Goal: Task Accomplishment & Management: Manage account settings

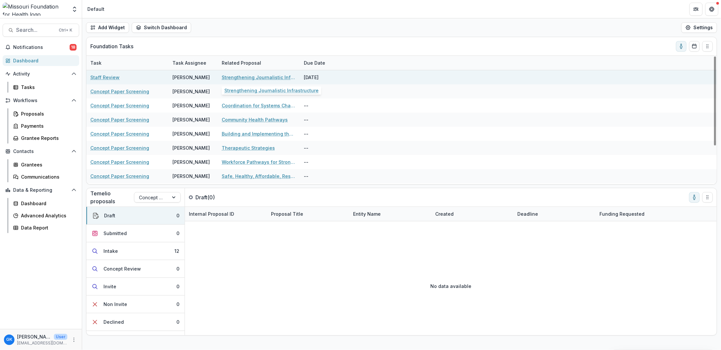
click at [268, 78] on link "Strengthening Journalistic Infrastructure" at bounding box center [259, 77] width 74 height 7
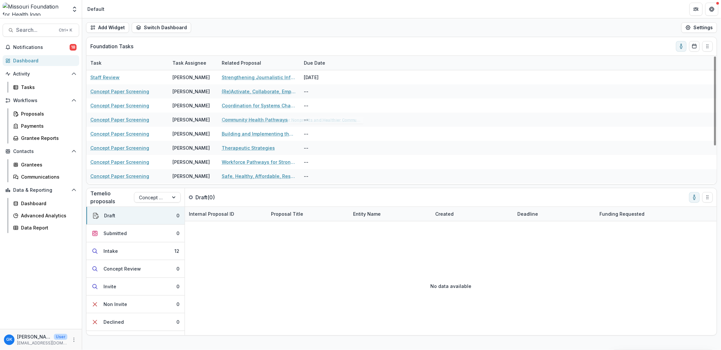
scroll to position [55, 0]
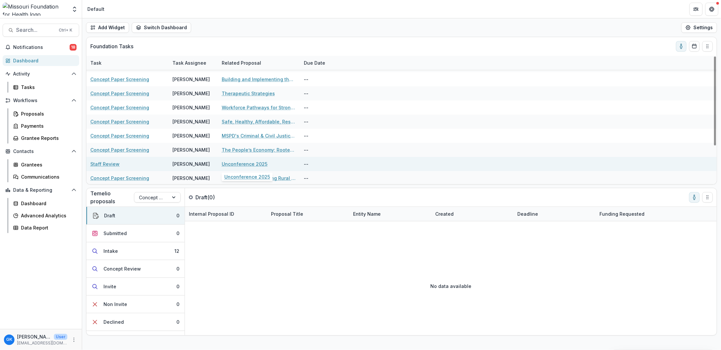
click at [236, 162] on link "Unconference 2025" at bounding box center [245, 164] width 46 height 7
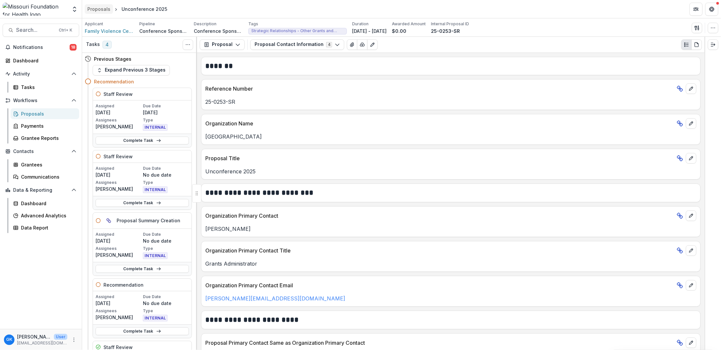
click at [97, 7] on div "Proposals" at bounding box center [98, 9] width 23 height 7
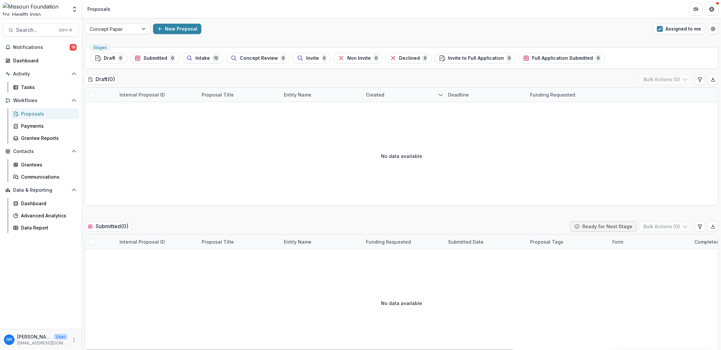
click at [288, 164] on div "No data available" at bounding box center [401, 156] width 633 height 99
click at [31, 84] on div "Tasks" at bounding box center [47, 87] width 53 height 7
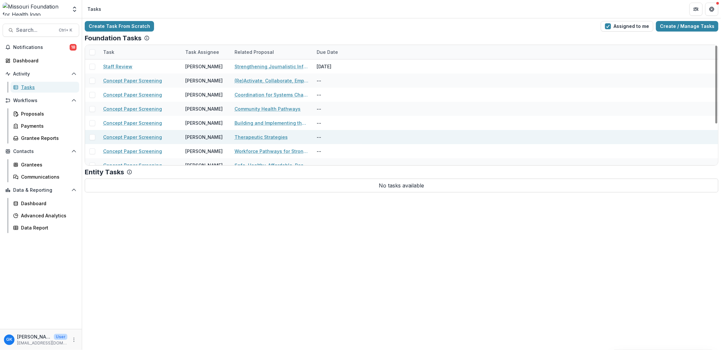
scroll to position [63, 0]
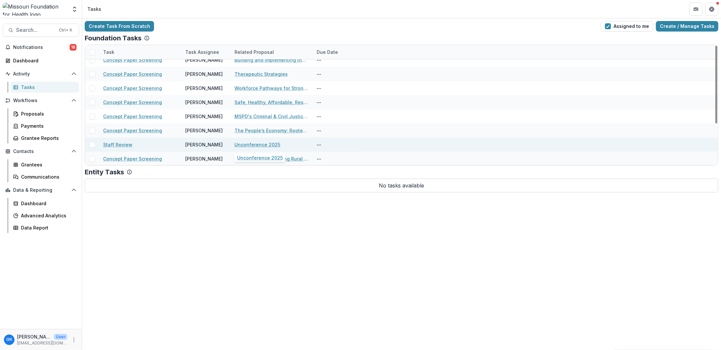
click at [259, 146] on link "Unconference 2025" at bounding box center [258, 144] width 46 height 7
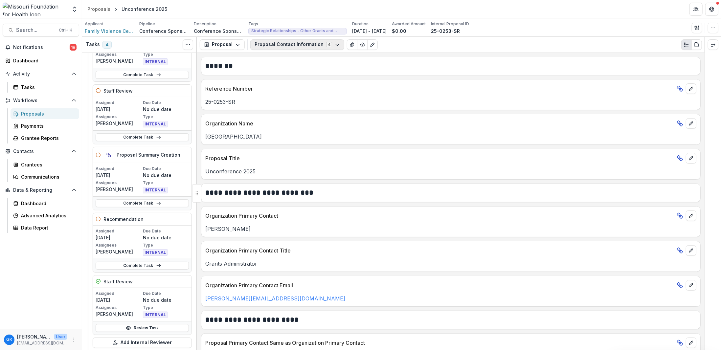
click at [281, 49] on button "Proposal Contact Information 4" at bounding box center [297, 44] width 94 height 11
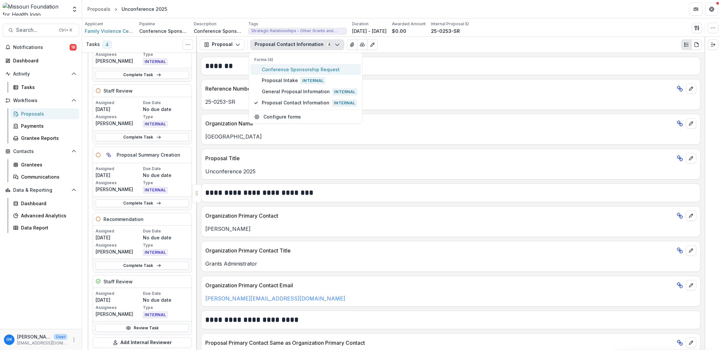
click at [282, 66] on span "Conference Sponsorship Request" at bounding box center [309, 69] width 95 height 7
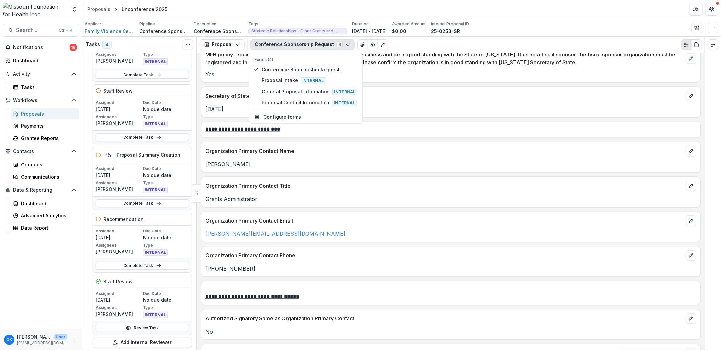
click at [412, 250] on div "Organization Primary Contact Phone" at bounding box center [450, 253] width 499 height 14
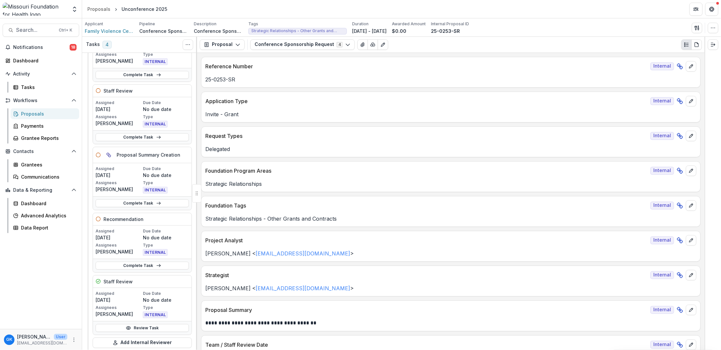
click at [28, 81] on div "Activity Tasks" at bounding box center [41, 81] width 82 height 24
click at [28, 85] on div "Tasks" at bounding box center [47, 87] width 53 height 7
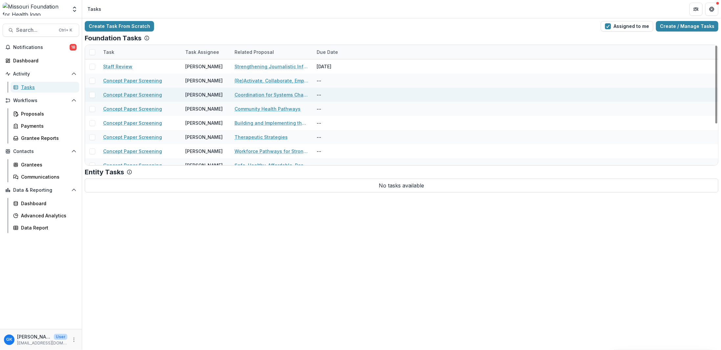
scroll to position [63, 0]
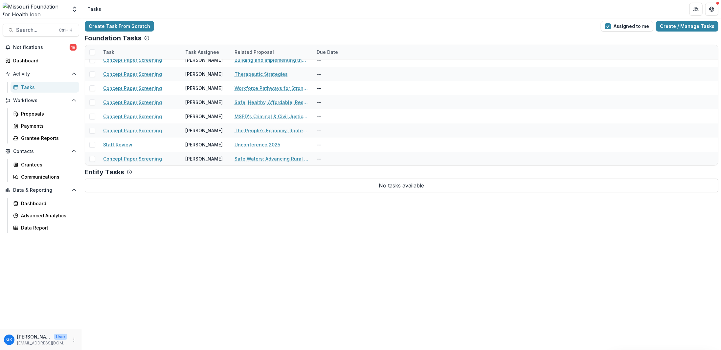
click at [462, 29] on div "Create Task From Scratch Assigned to me Create / Manage Tasks" at bounding box center [402, 26] width 634 height 11
click at [34, 113] on div "Proposals" at bounding box center [47, 113] width 53 height 7
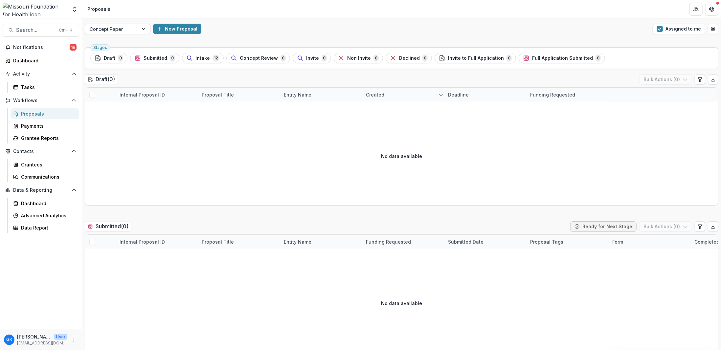
click at [125, 25] on div at bounding box center [112, 29] width 44 height 8
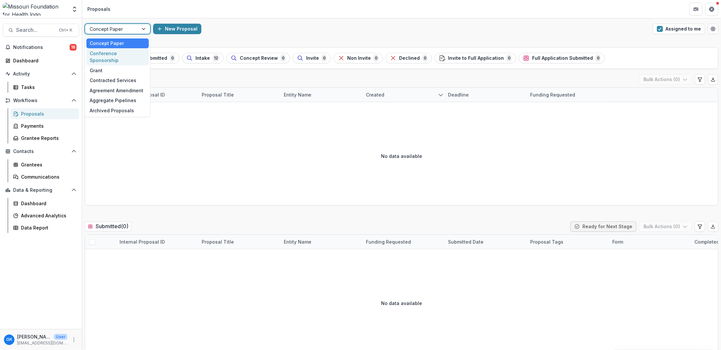
click at [128, 56] on div "Conference Sponsorship" at bounding box center [117, 56] width 62 height 17
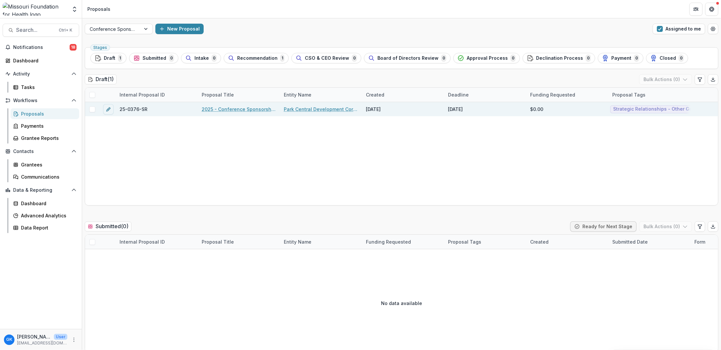
click at [218, 109] on link "2025 - Conference Sponsorship Request" at bounding box center [239, 109] width 74 height 7
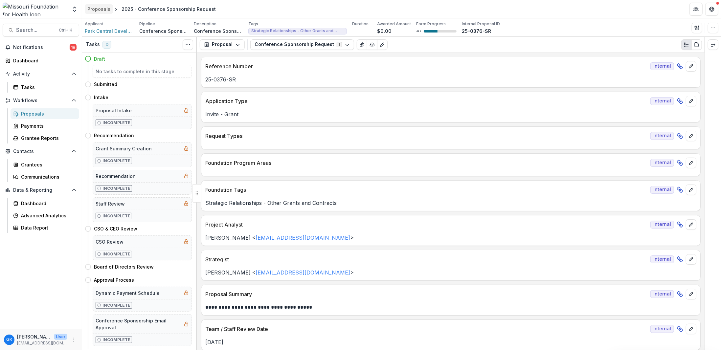
click at [103, 5] on link "Proposals" at bounding box center [99, 9] width 28 height 10
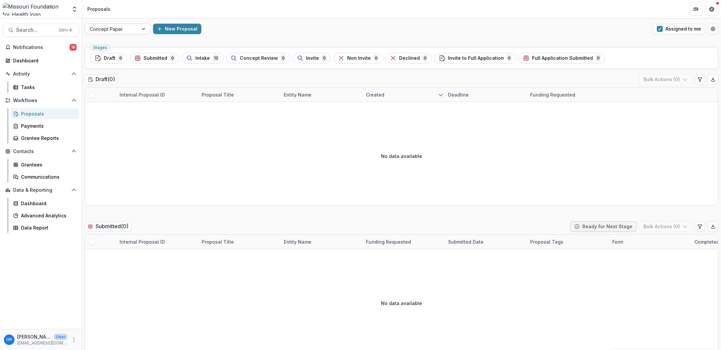
click at [98, 29] on div at bounding box center [112, 29] width 44 height 8
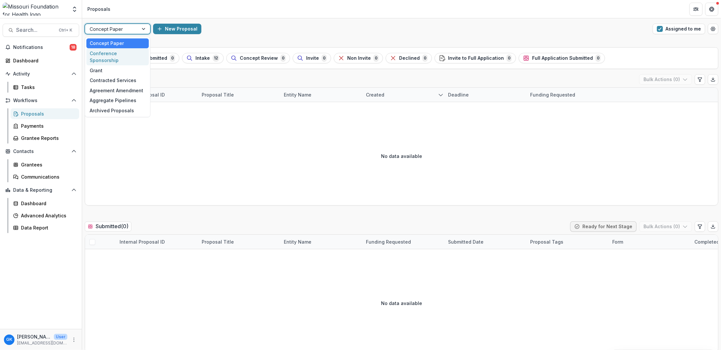
click at [107, 53] on div "Conference Sponsorship" at bounding box center [117, 56] width 62 height 17
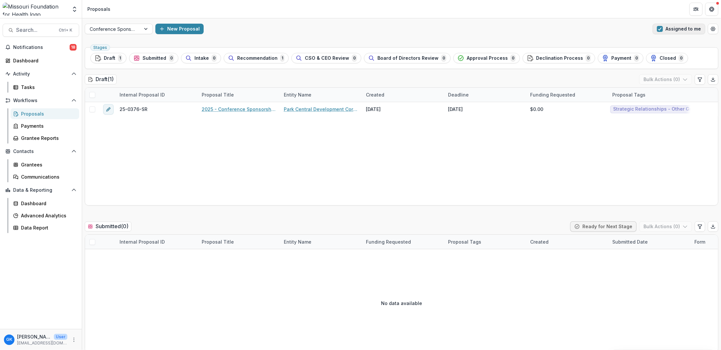
click at [671, 33] on button "Assigned to me" at bounding box center [679, 29] width 53 height 11
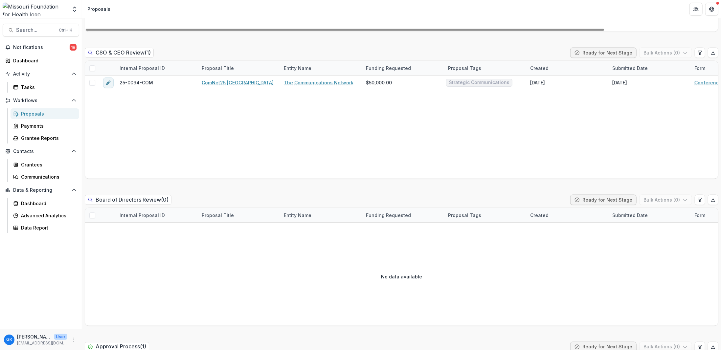
scroll to position [624, 0]
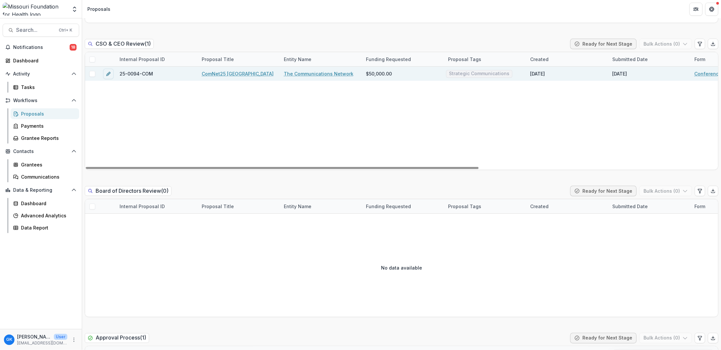
click at [209, 72] on link "ComNet25 [GEOGRAPHIC_DATA]" at bounding box center [238, 73] width 72 height 7
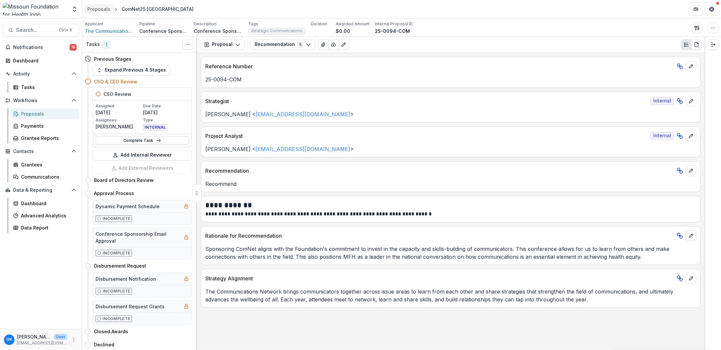
click at [104, 11] on div "Proposals" at bounding box center [98, 9] width 23 height 7
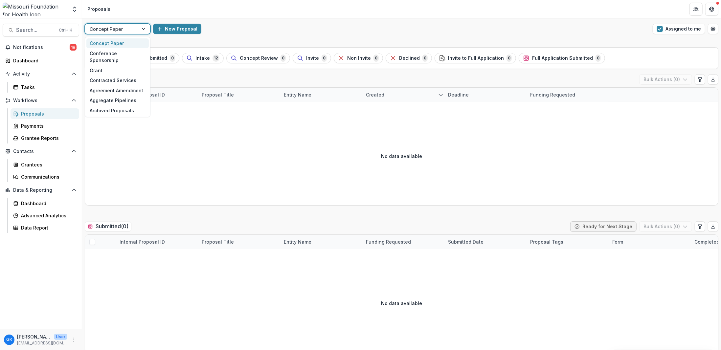
click at [128, 25] on div at bounding box center [112, 29] width 44 height 8
click at [129, 53] on div "Conference Sponsorship" at bounding box center [117, 56] width 62 height 17
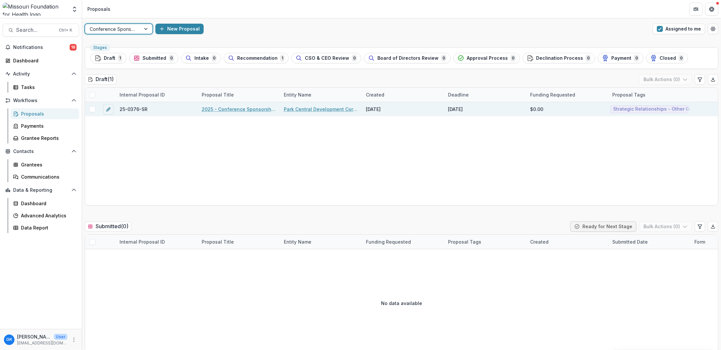
click at [219, 107] on link "2025 - Conference Sponsorship Request" at bounding box center [239, 109] width 74 height 7
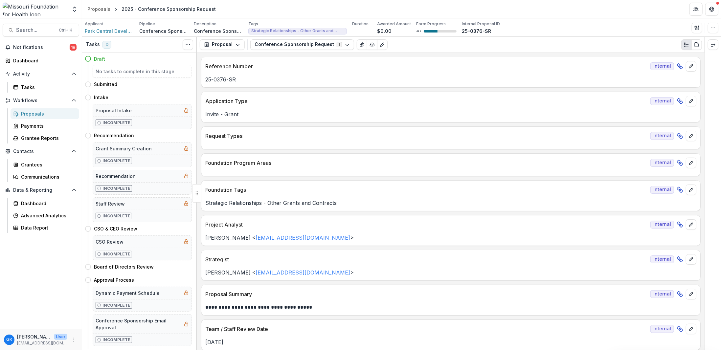
click at [40, 114] on div "Proposals" at bounding box center [47, 113] width 53 height 7
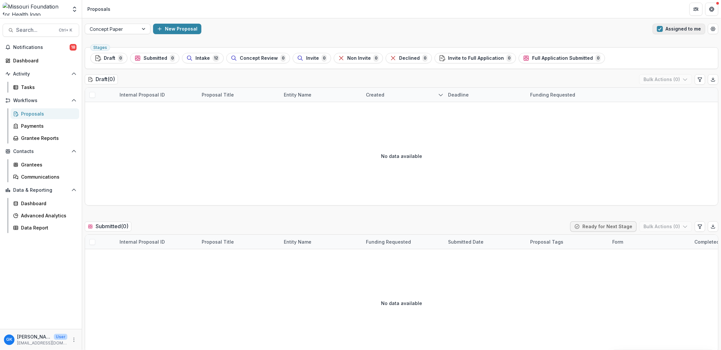
click at [677, 31] on button "Assigned to me" at bounding box center [679, 29] width 53 height 11
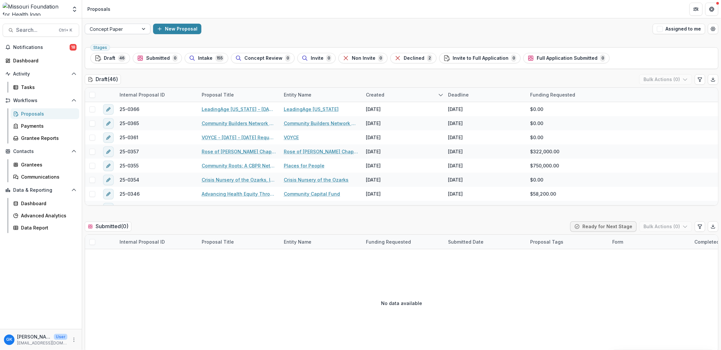
click at [131, 30] on div at bounding box center [112, 29] width 44 height 8
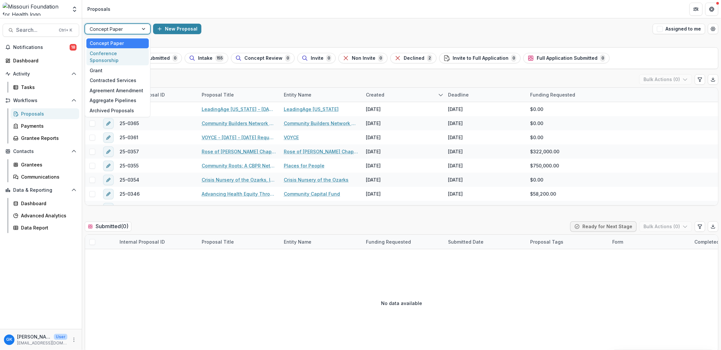
click at [130, 52] on div "Conference Sponsorship" at bounding box center [117, 56] width 62 height 17
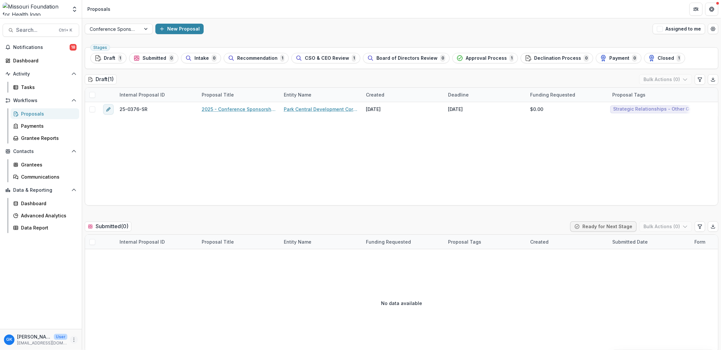
click at [72, 339] on icon "More" at bounding box center [73, 339] width 5 height 5
click at [107, 321] on link "User Settings" at bounding box center [117, 326] width 70 height 11
select select "****"
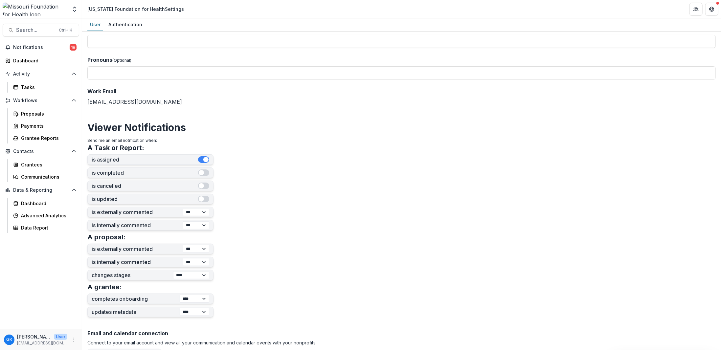
scroll to position [190, 0]
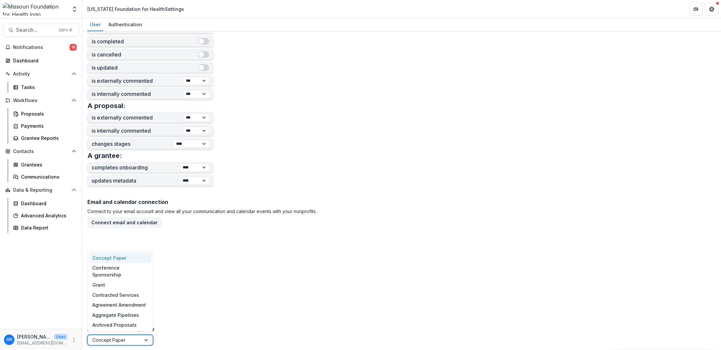
click at [142, 341] on div at bounding box center [147, 340] width 12 height 10
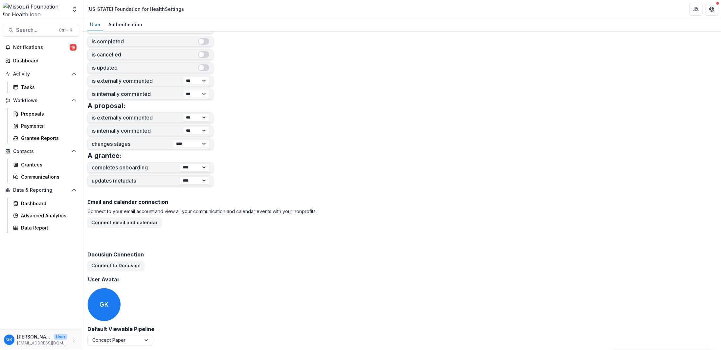
click at [260, 276] on div "Email and calendar connection Connect to your email account and view all your c…" at bounding box center [401, 261] width 629 height 130
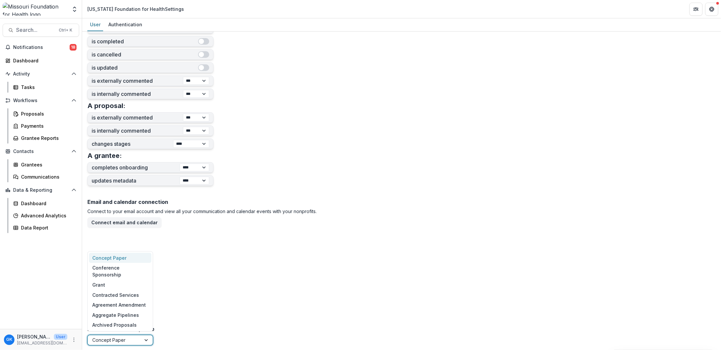
click at [125, 340] on div at bounding box center [114, 340] width 44 height 8
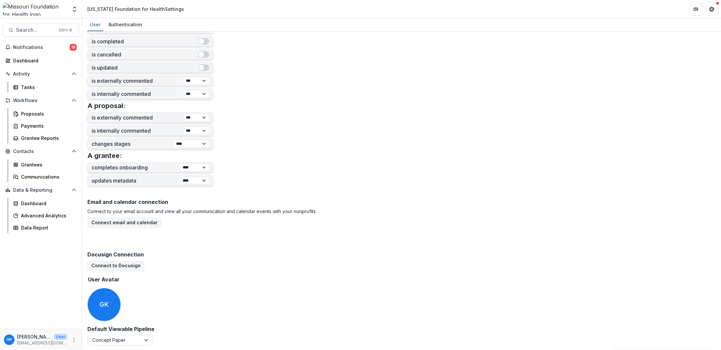
click at [229, 320] on div "Email and calendar connection Connect to your email account and view all your c…" at bounding box center [401, 261] width 629 height 130
click at [44, 112] on div "Proposals" at bounding box center [47, 113] width 53 height 7
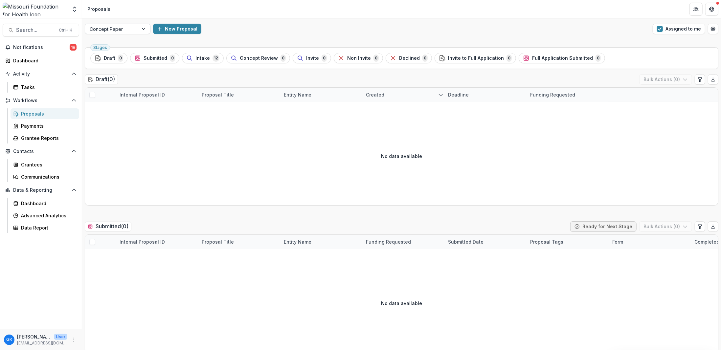
click at [105, 28] on div at bounding box center [112, 29] width 44 height 8
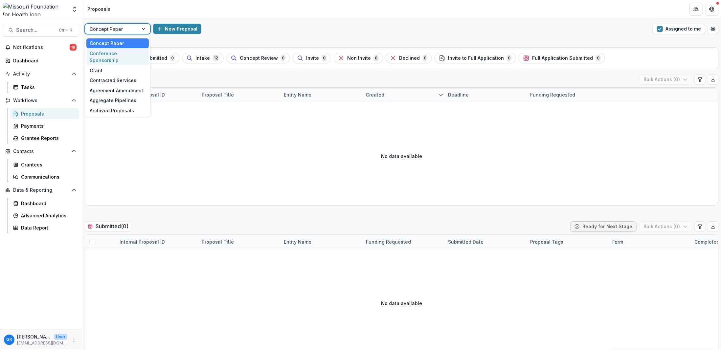
click at [101, 52] on div "Conference Sponsorship" at bounding box center [117, 56] width 62 height 17
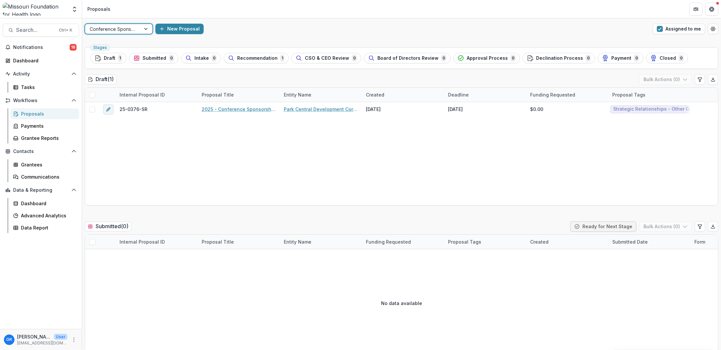
click at [692, 32] on button "Assigned to me" at bounding box center [679, 29] width 53 height 11
click at [658, 58] on span "Closed" at bounding box center [666, 59] width 16 height 6
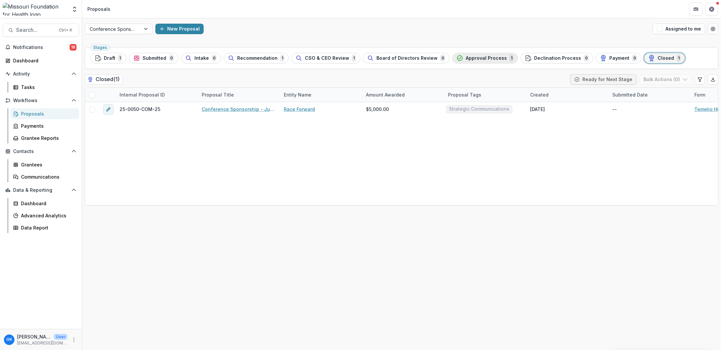
click at [510, 59] on span "1" at bounding box center [512, 58] width 4 height 7
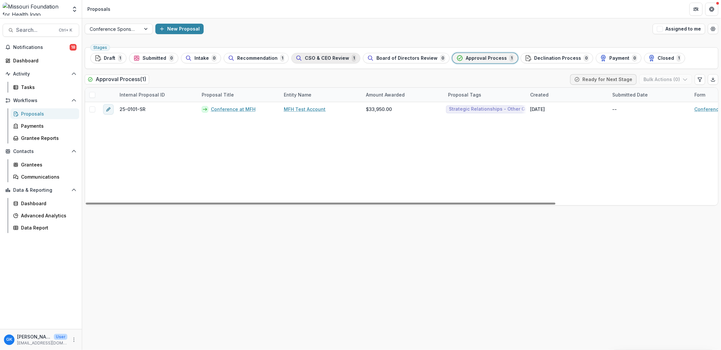
click at [336, 61] on button "CSO & CEO Review 1" at bounding box center [325, 58] width 69 height 11
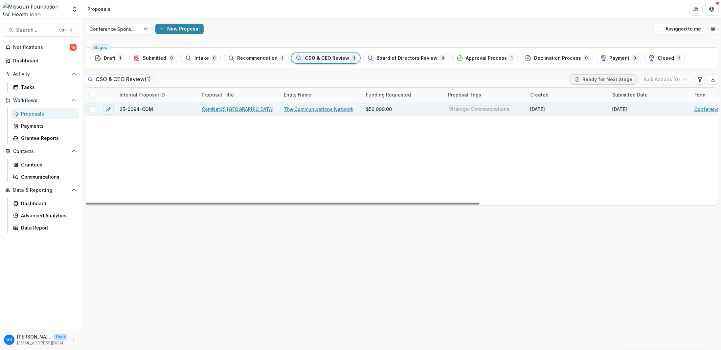
click at [233, 107] on link "ComNet25 [GEOGRAPHIC_DATA]" at bounding box center [238, 109] width 72 height 7
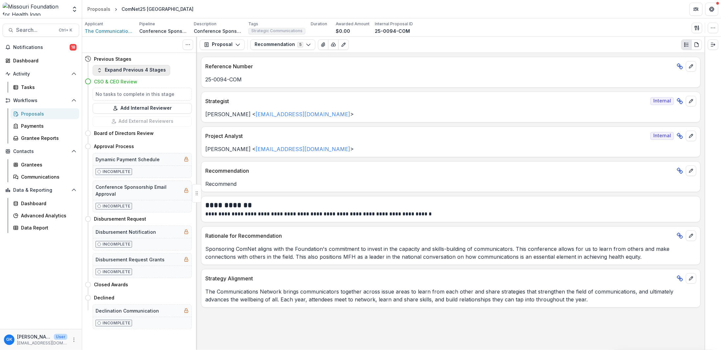
click at [122, 67] on button "Expand Previous 4 Stages" at bounding box center [132, 70] width 78 height 11
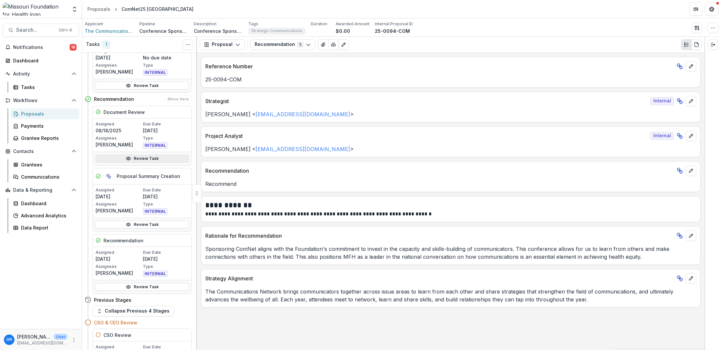
scroll to position [197, 0]
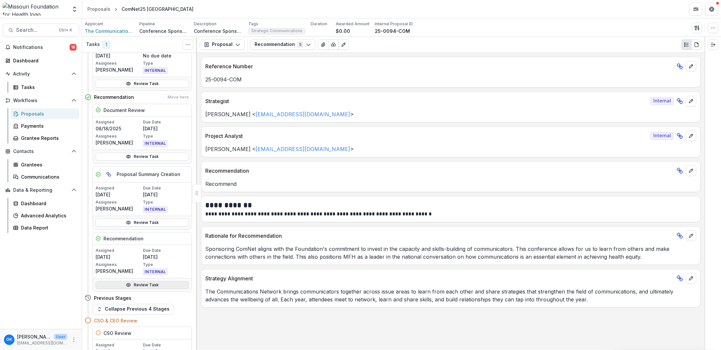
click at [156, 281] on link "Review Task" at bounding box center [142, 285] width 93 height 8
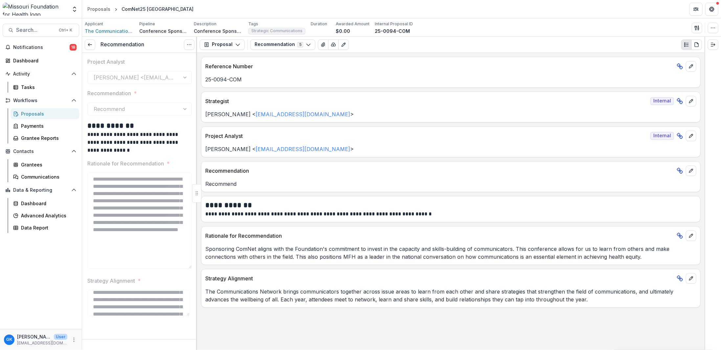
scroll to position [9, 0]
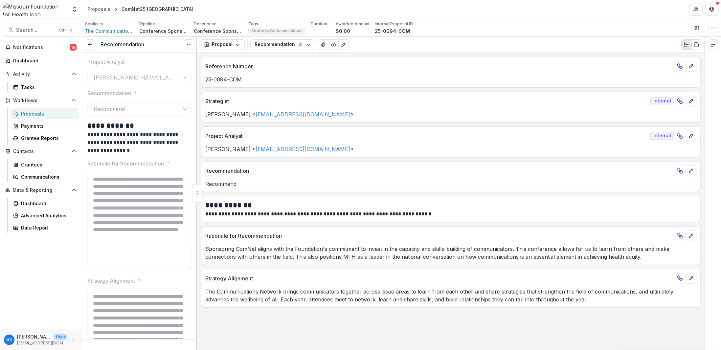
click at [168, 350] on html "**********" at bounding box center [360, 175] width 721 height 350
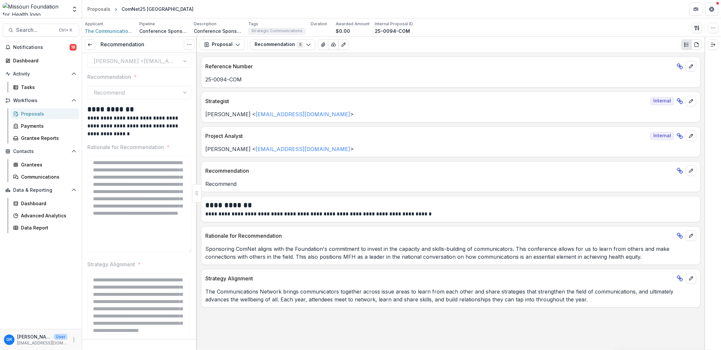
scroll to position [0, 0]
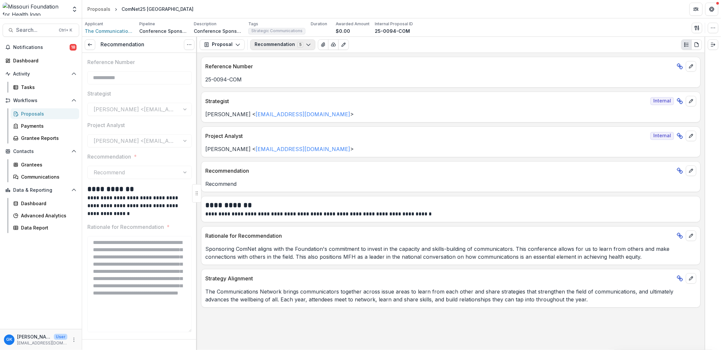
click at [272, 46] on button "Recommendation 5" at bounding box center [282, 44] width 65 height 11
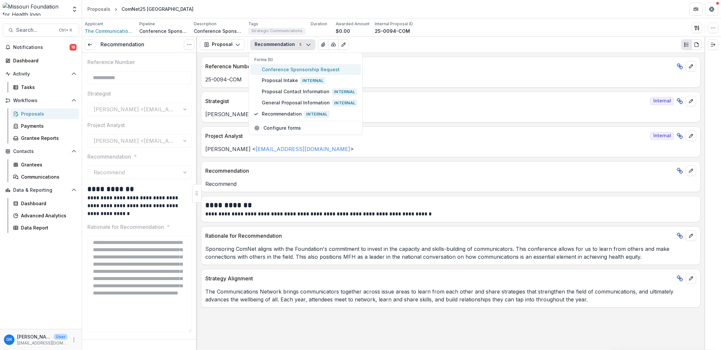
click at [272, 68] on span "Conference Sponsorship Request" at bounding box center [309, 69] width 95 height 7
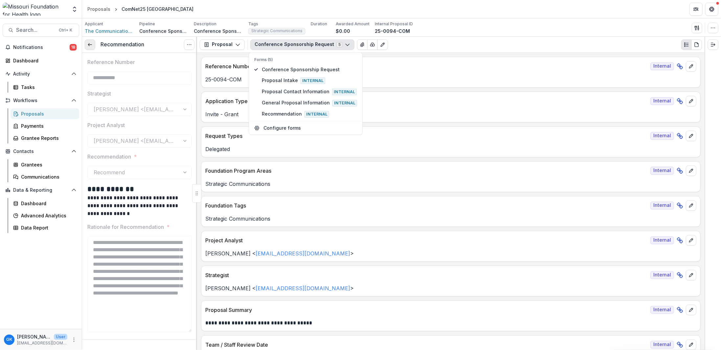
click at [85, 42] on link at bounding box center [90, 44] width 11 height 11
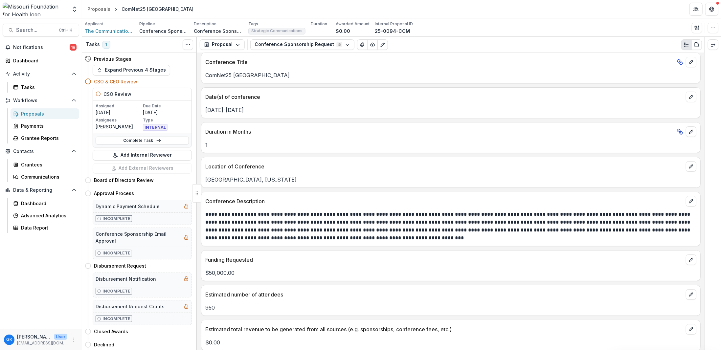
scroll to position [1544, 0]
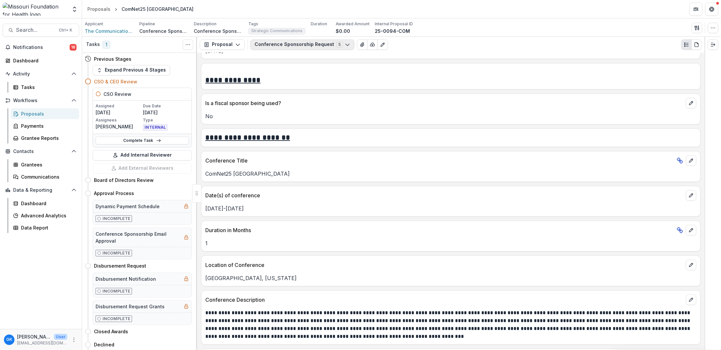
click at [322, 43] on button "Conference Sponsorship Request 5" at bounding box center [302, 44] width 104 height 11
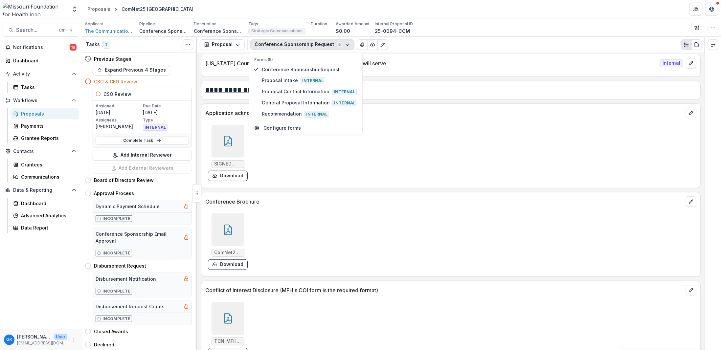
scroll to position [1971, 0]
click at [355, 233] on div "ComNet25 Partnerships & Sponsorships Opportunities (2).pdf Download" at bounding box center [303, 241] width 197 height 62
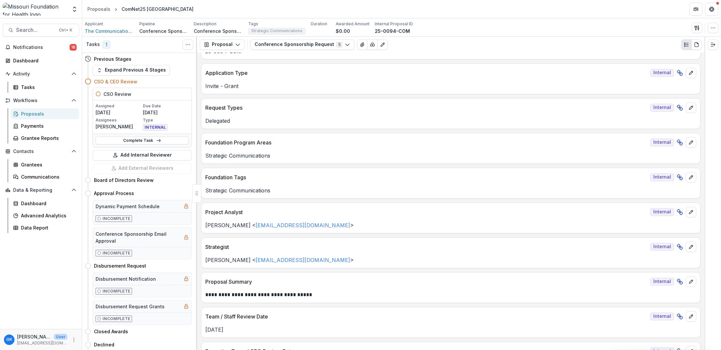
scroll to position [0, 0]
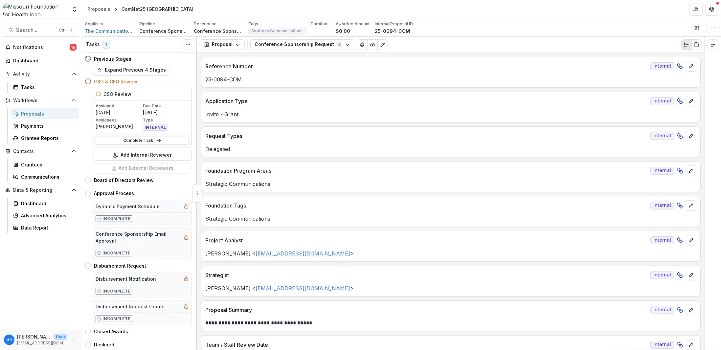
click at [703, 44] on div "Proposal Proposal Payments Reports Grant Agreements Board Summaries Bank Detail…" at bounding box center [451, 45] width 508 height 16
click at [699, 44] on icon "PDF view" at bounding box center [696, 44] width 5 height 5
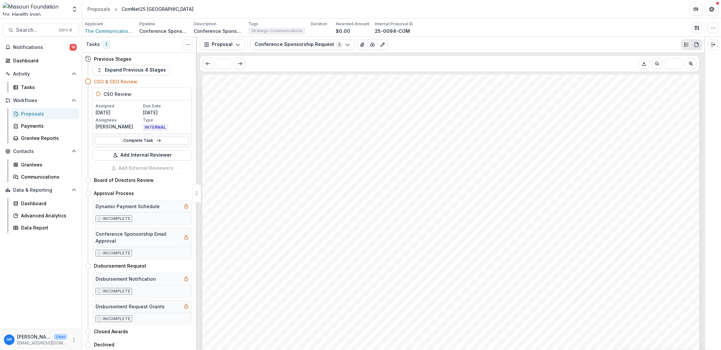
click at [682, 45] on button "Plaintext view" at bounding box center [686, 44] width 11 height 11
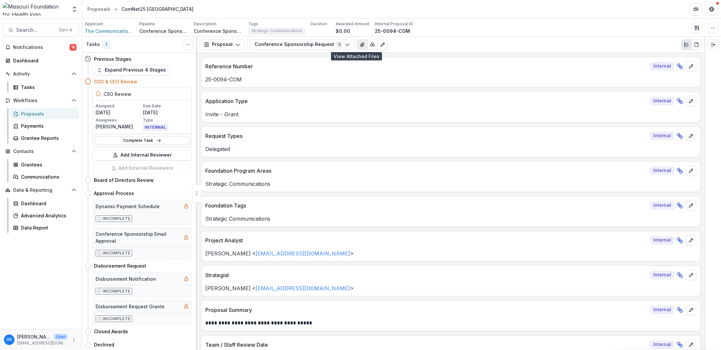
click at [360, 45] on icon "View Attached Files" at bounding box center [362, 44] width 5 height 5
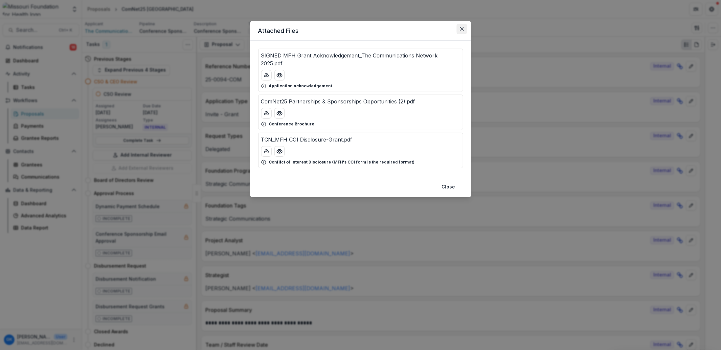
click at [461, 28] on icon "Close" at bounding box center [462, 29] width 4 height 4
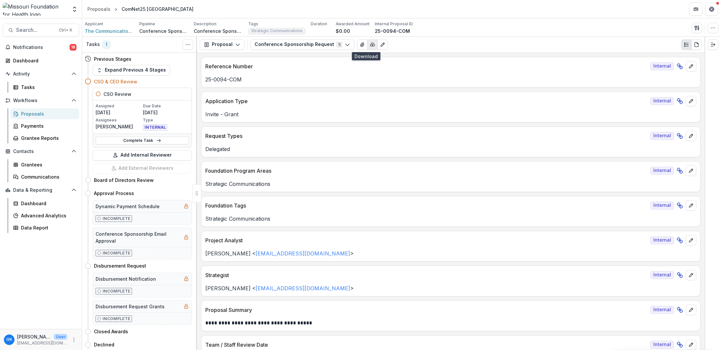
click at [370, 45] on icon "button" at bounding box center [372, 44] width 5 height 5
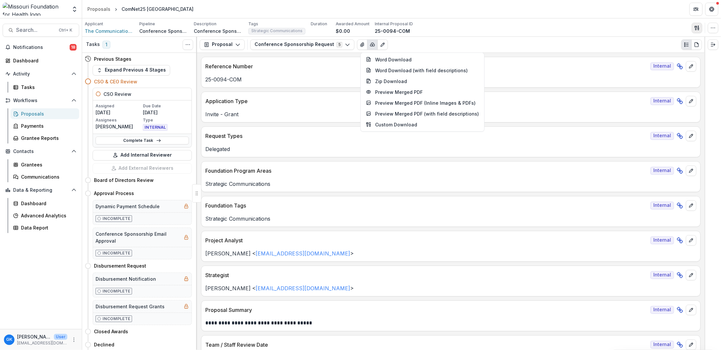
click at [698, 31] on button "button" at bounding box center [697, 28] width 11 height 11
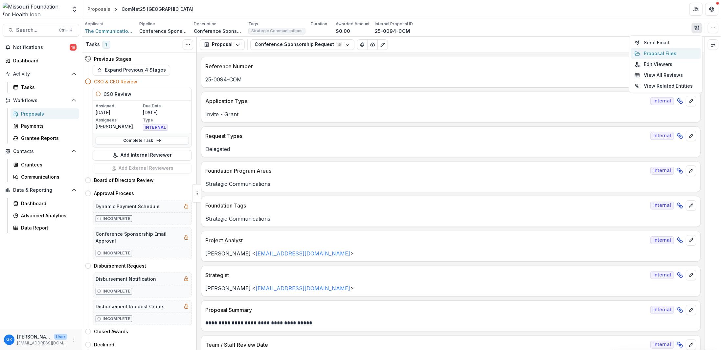
click at [670, 54] on button "Proposal Files" at bounding box center [666, 53] width 70 height 11
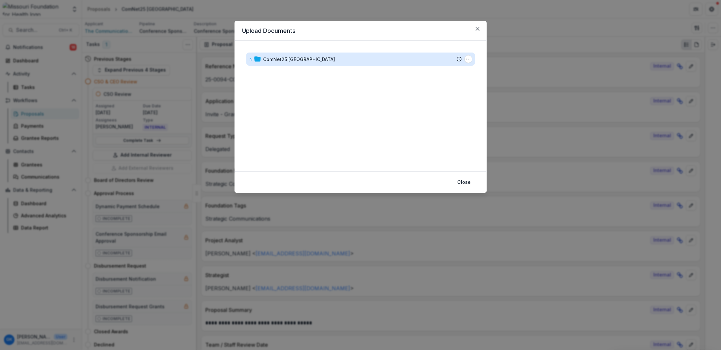
click at [274, 57] on div "ComNet25 [GEOGRAPHIC_DATA]" at bounding box center [300, 59] width 72 height 7
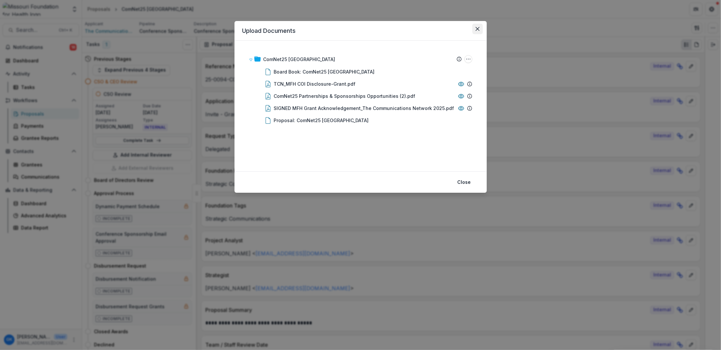
click at [479, 31] on button "Close" at bounding box center [477, 29] width 11 height 11
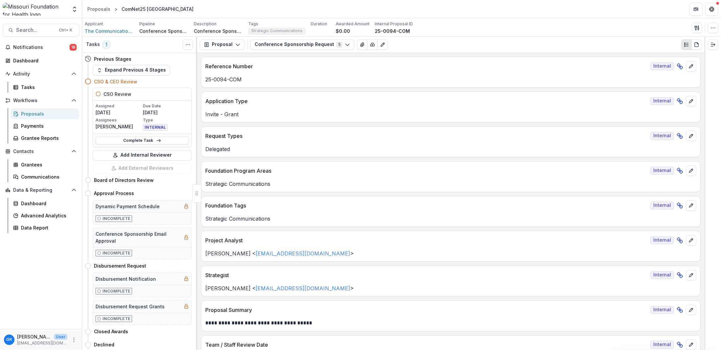
click at [483, 95] on div "Application Type Internal" at bounding box center [450, 99] width 499 height 14
click at [20, 87] on link "Tasks" at bounding box center [45, 87] width 69 height 11
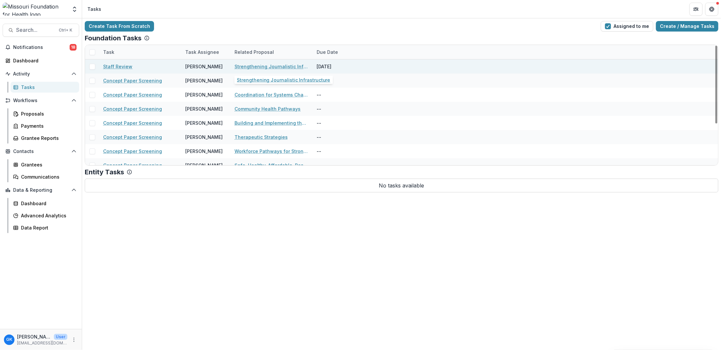
click at [263, 67] on link "Strengthening Journalistic Infrastructure" at bounding box center [272, 66] width 74 height 7
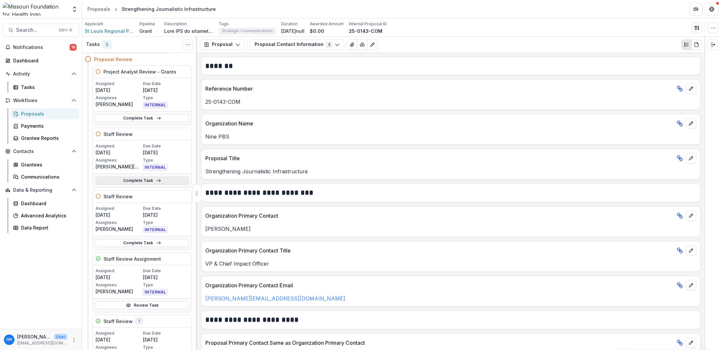
scroll to position [33, 0]
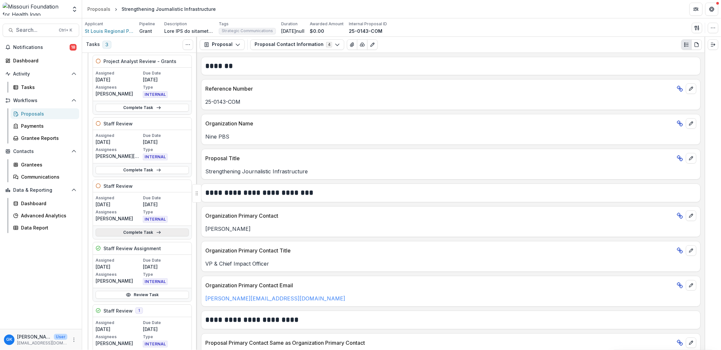
click at [138, 233] on link "Complete Task" at bounding box center [142, 233] width 93 height 8
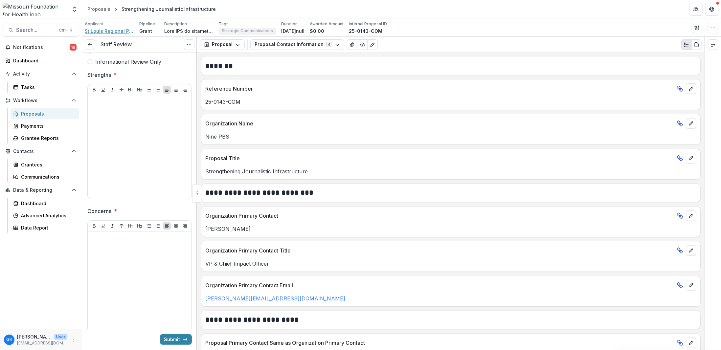
scroll to position [89, 0]
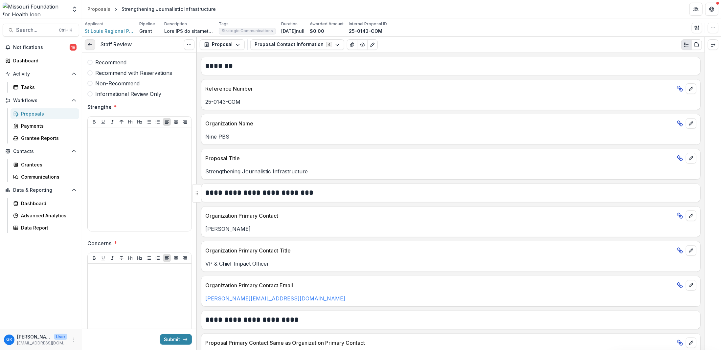
click at [89, 40] on link at bounding box center [90, 44] width 11 height 11
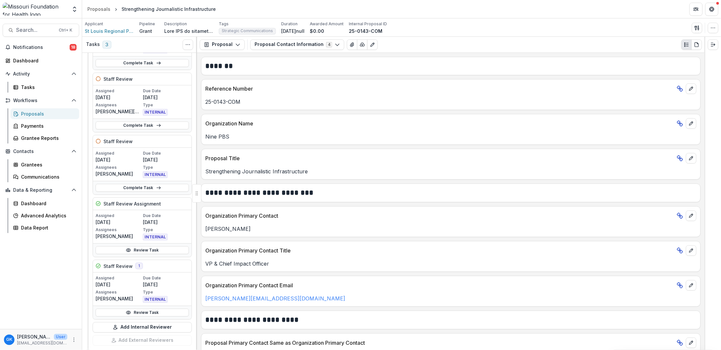
scroll to position [99, 0]
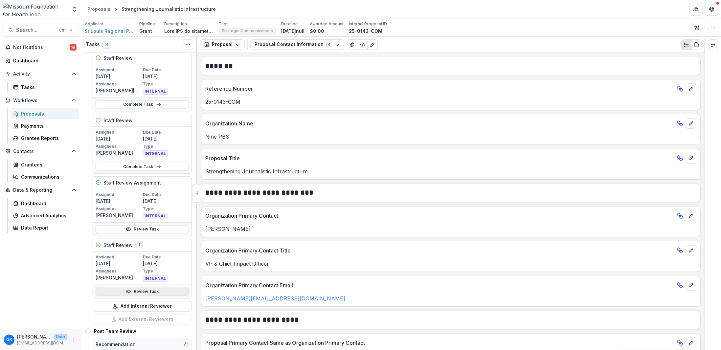
click at [138, 289] on link "Review Task" at bounding box center [142, 292] width 93 height 8
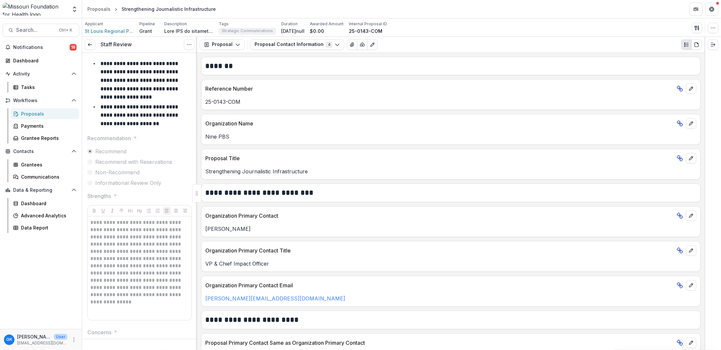
click at [86, 38] on div "Staff Review View task Reopen Task" at bounding box center [139, 45] width 115 height 16
click at [87, 44] on icon at bounding box center [89, 44] width 5 height 5
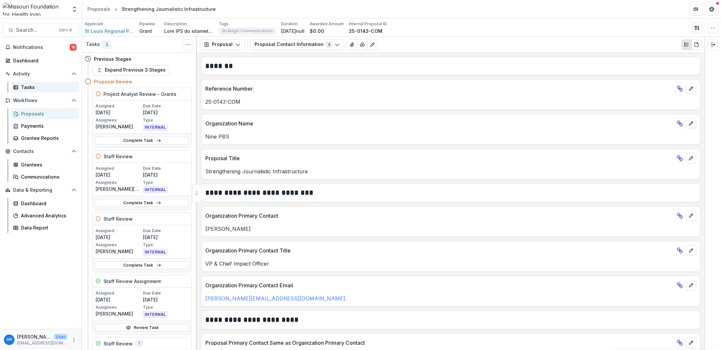
click at [35, 84] on div "Tasks" at bounding box center [47, 87] width 53 height 7
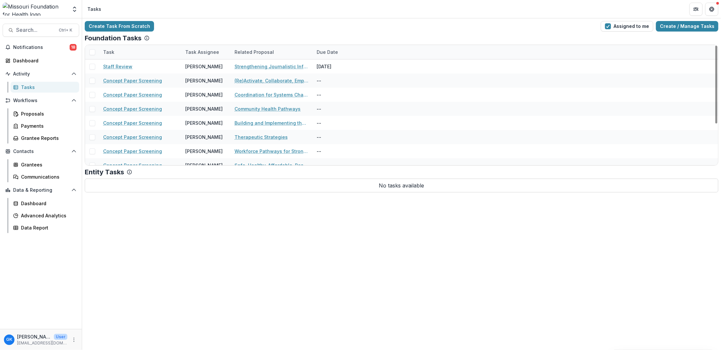
click at [207, 52] on div "Task Assignee" at bounding box center [202, 52] width 42 height 7
click at [206, 54] on div "Task Assignee" at bounding box center [202, 52] width 42 height 7
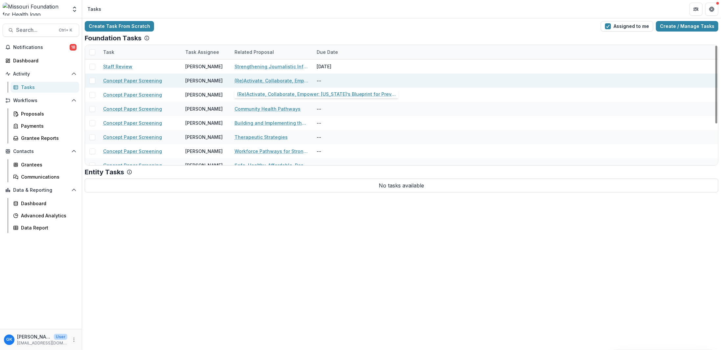
click at [255, 83] on link "(Re)Activate, Collaborate, Empower: [US_STATE]’s Blueprint for Preventing [MEDI…" at bounding box center [272, 80] width 74 height 7
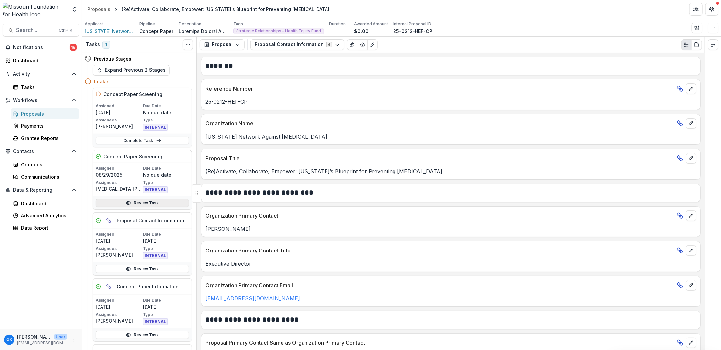
click at [171, 200] on link "Review Task" at bounding box center [142, 203] width 93 height 8
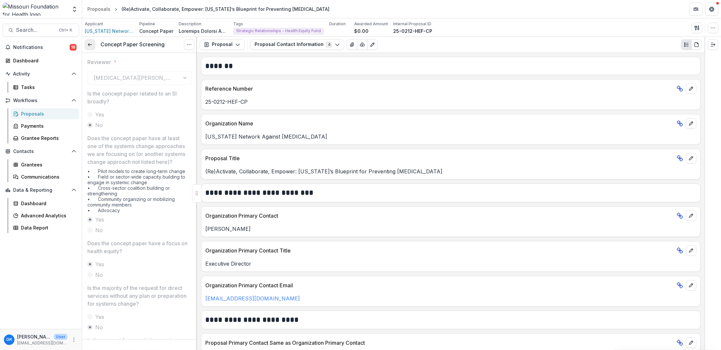
click at [92, 42] on icon at bounding box center [89, 44] width 5 height 5
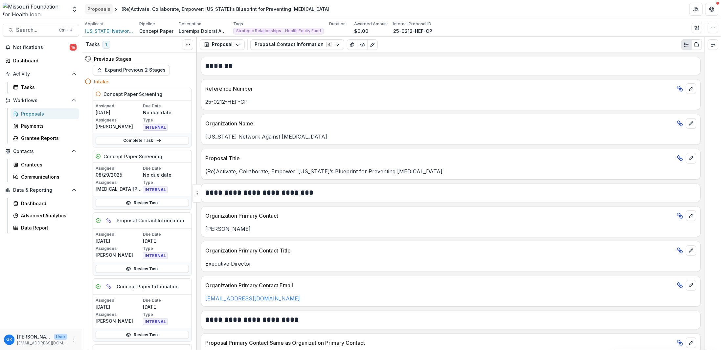
click at [95, 6] on div "Proposals" at bounding box center [98, 9] width 23 height 7
